Goal: Information Seeking & Learning: Learn about a topic

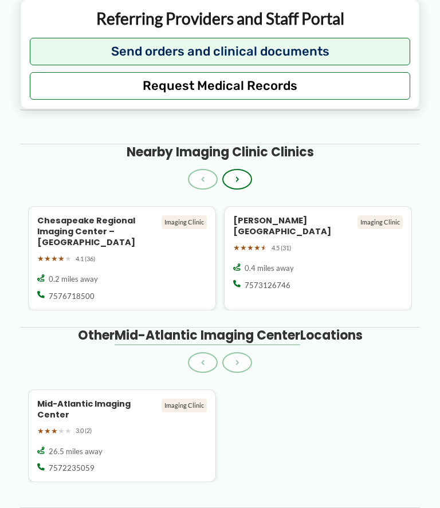
scroll to position [946, 0]
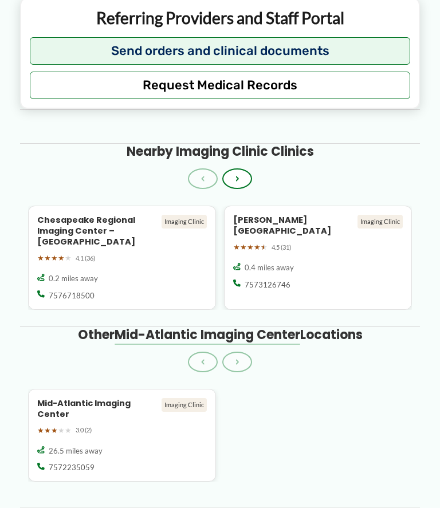
click at [179, 215] on div "Imaging Clinic" at bounding box center [183, 222] width 45 height 14
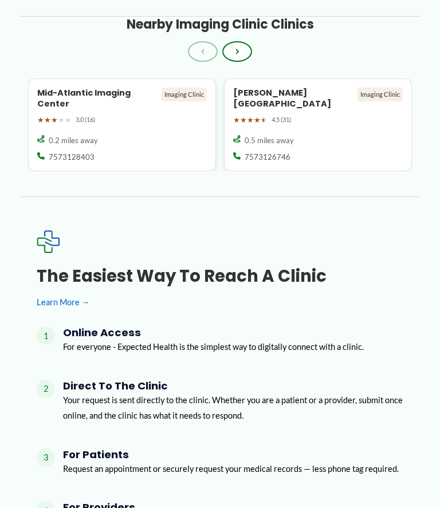
scroll to position [1351, 0]
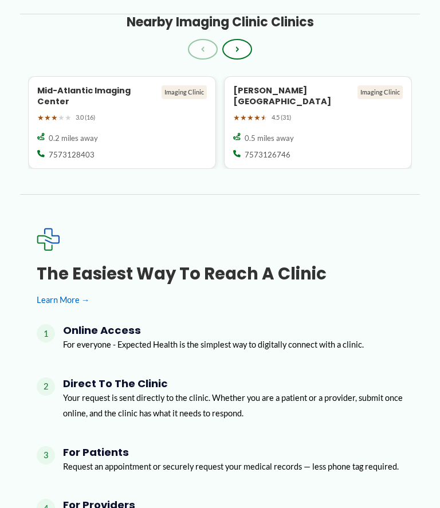
click at [97, 337] on p "For everyone - Expected Health is the simplest way to digitally connect with a …" at bounding box center [213, 344] width 301 height 15
click at [69, 296] on link "Learn More →" at bounding box center [220, 299] width 367 height 15
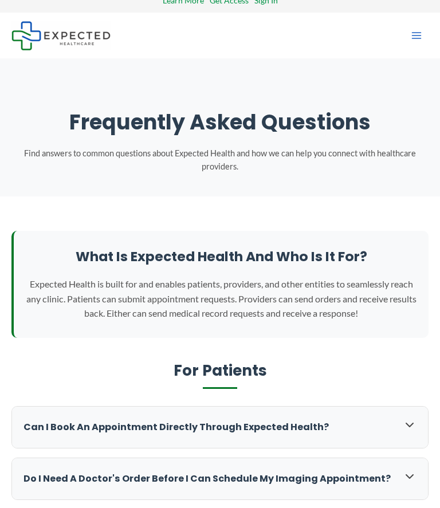
scroll to position [19, 0]
